Goal: Browse casually

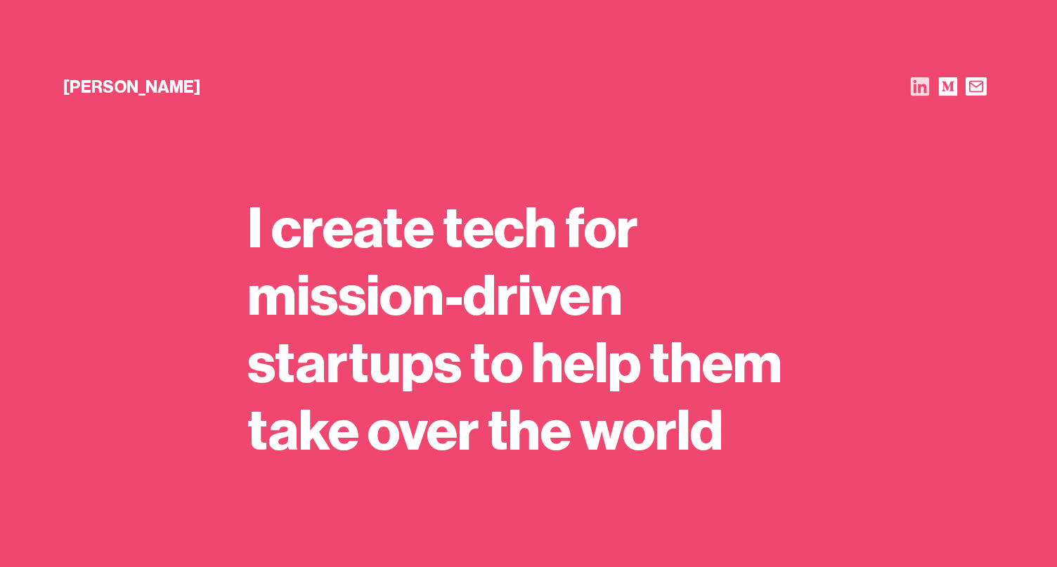
click at [922, 93] on icon at bounding box center [920, 86] width 18 height 18
